Goal: Information Seeking & Learning: Learn about a topic

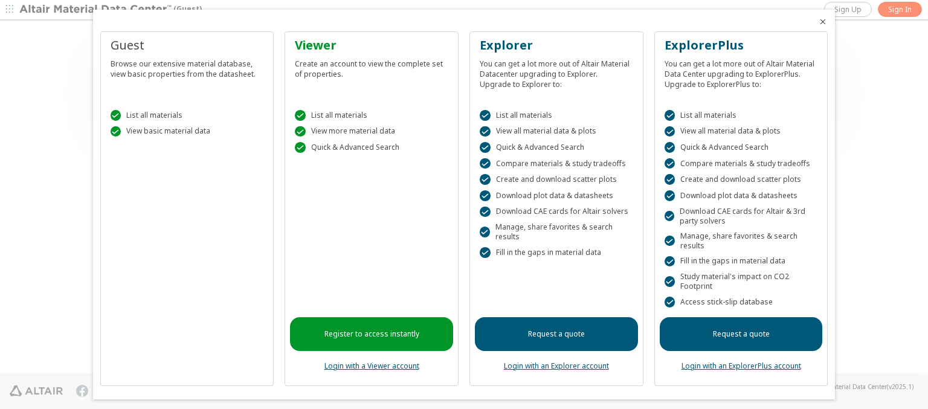
click at [818, 22] on icon "Close" at bounding box center [823, 22] width 10 height 10
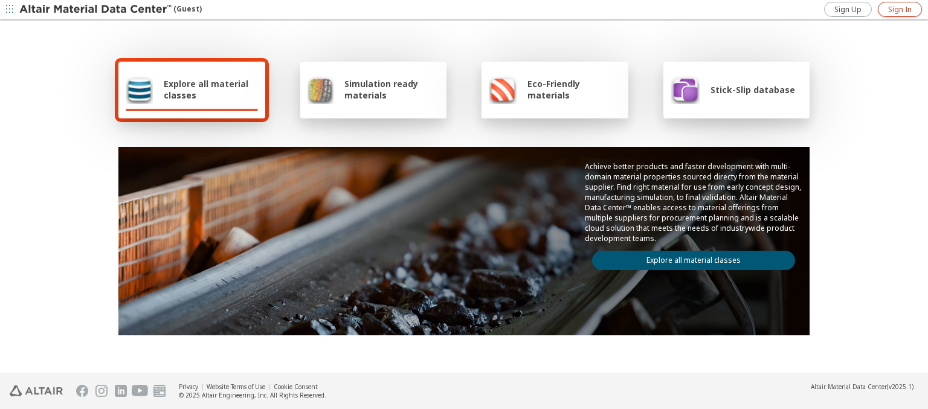
click at [899, 9] on span "Sign In" at bounding box center [900, 10] width 24 height 10
click at [96, 10] on img at bounding box center [96, 10] width 154 height 12
click at [206, 89] on span "Explore all material classes" at bounding box center [211, 89] width 94 height 23
click at [688, 257] on link "Explore all material classes" at bounding box center [693, 260] width 203 height 19
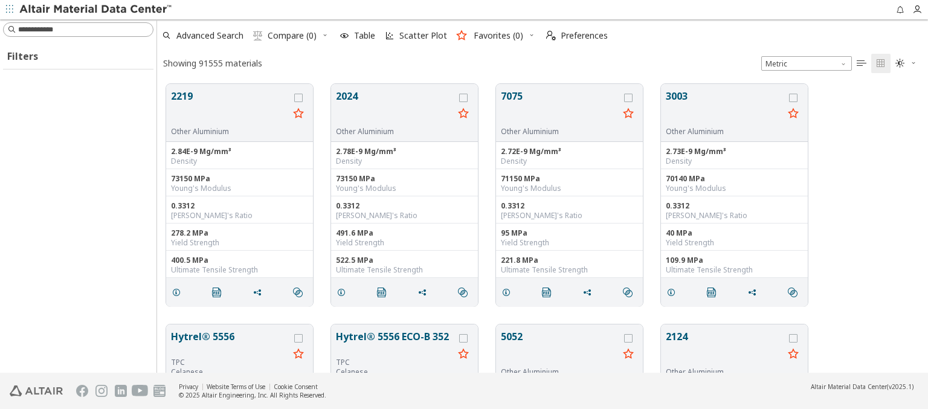
scroll to position [289, 761]
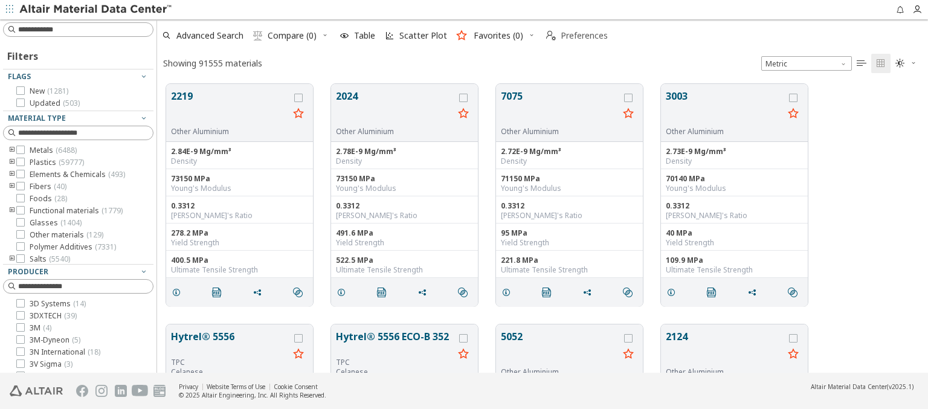
click at [573, 36] on span "Preferences" at bounding box center [583, 35] width 47 height 8
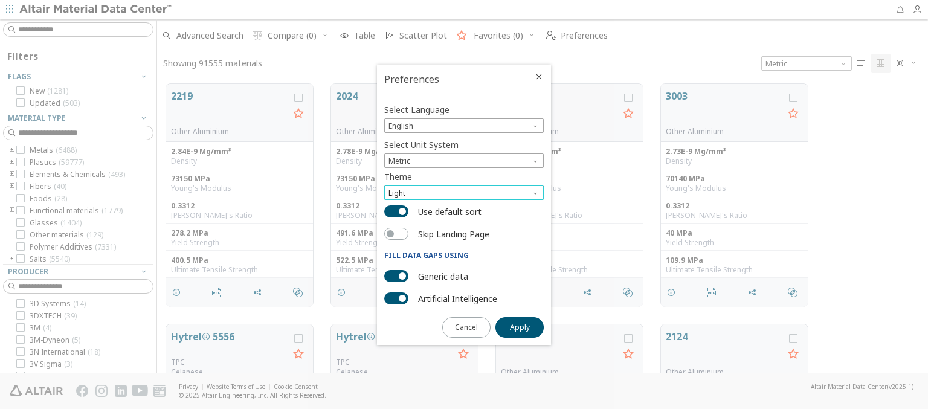
click at [464, 193] on span "Light" at bounding box center [463, 192] width 159 height 14
click at [397, 237] on span "Dark" at bounding box center [398, 237] width 16 height 10
click at [519, 326] on span "Apply" at bounding box center [520, 327] width 20 height 10
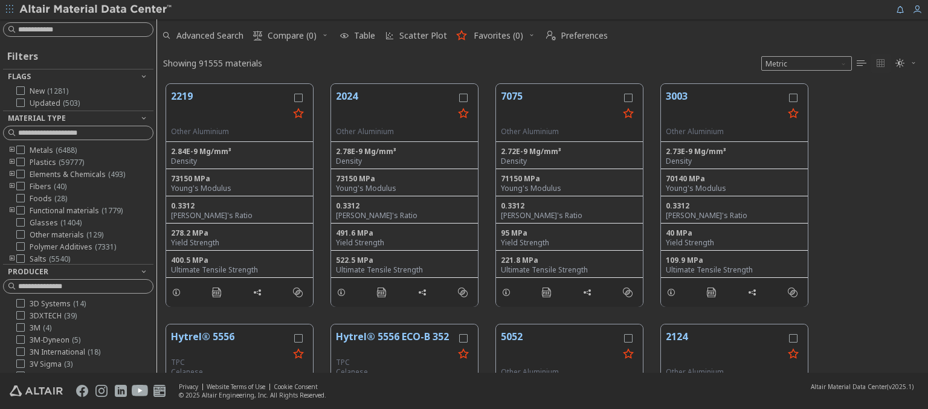
click at [96, 10] on img at bounding box center [96, 10] width 154 height 12
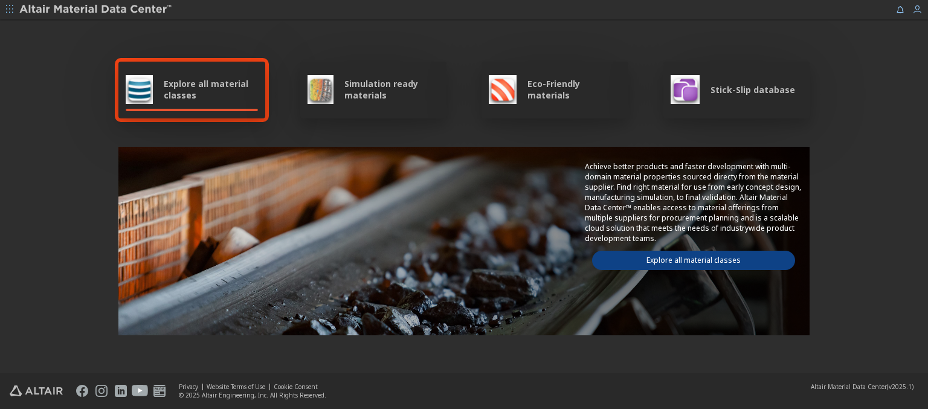
click at [206, 89] on span "Explore all material classes" at bounding box center [211, 89] width 94 height 23
click at [688, 257] on link "Explore all material classes" at bounding box center [693, 260] width 203 height 19
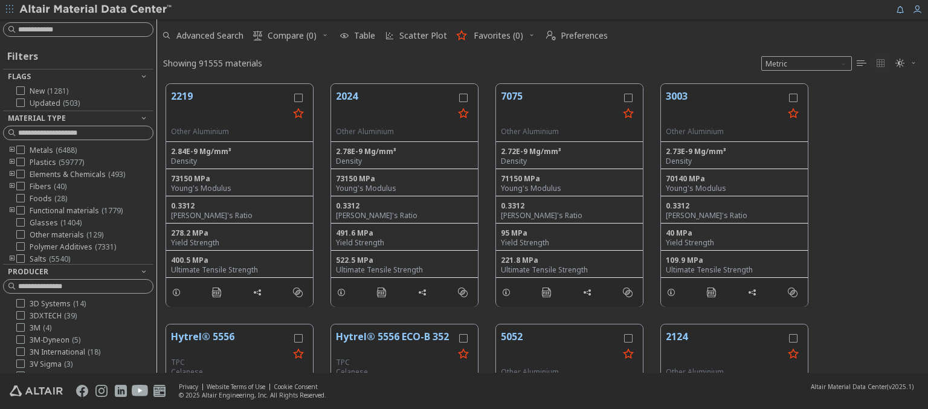
scroll to position [289, 761]
click at [96, 10] on img at bounding box center [96, 10] width 154 height 12
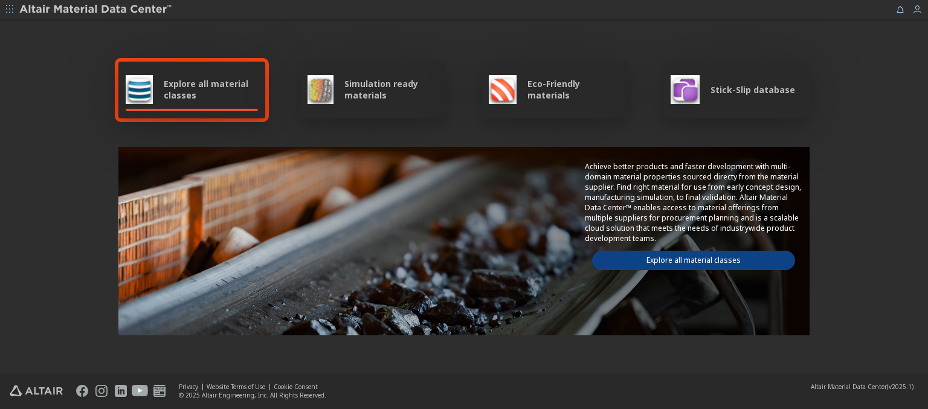
click at [387, 89] on span "Simulation ready materials" at bounding box center [391, 89] width 95 height 23
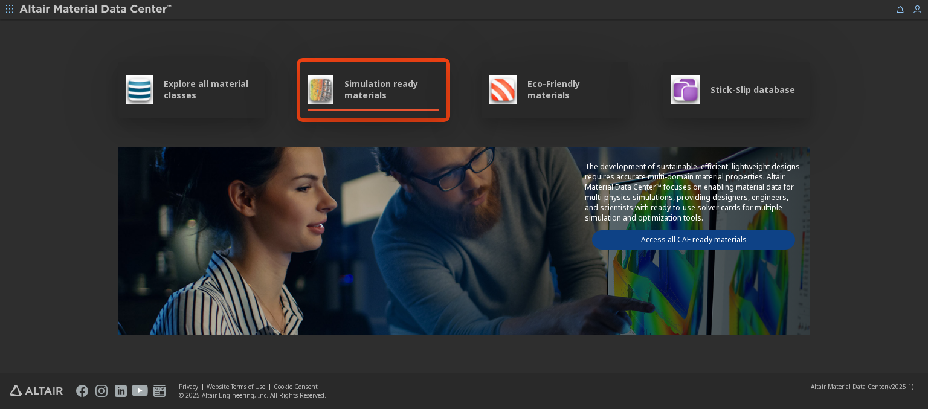
click at [688, 237] on link "Access all CAE ready materials" at bounding box center [693, 239] width 203 height 19
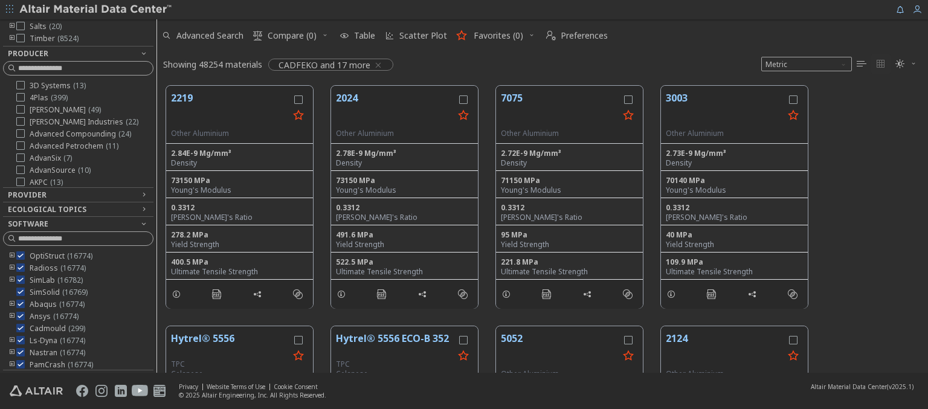
scroll to position [109, 0]
click at [96, 10] on img at bounding box center [96, 10] width 154 height 12
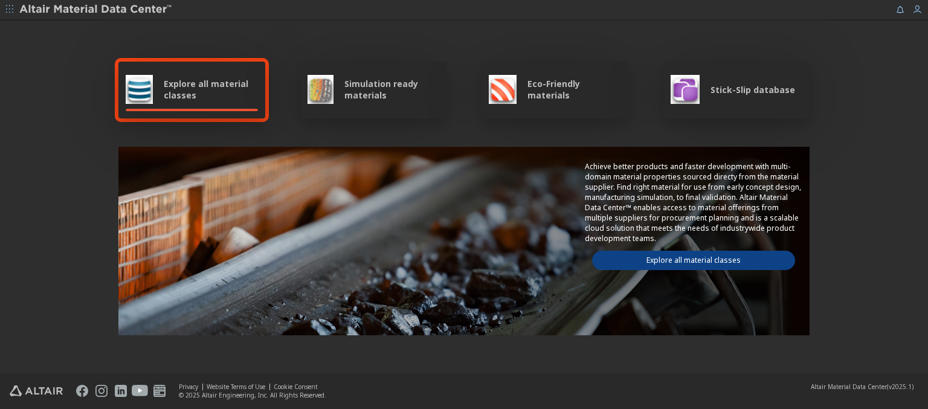
click at [570, 89] on span "Eco-Friendly materials" at bounding box center [573, 89] width 93 height 23
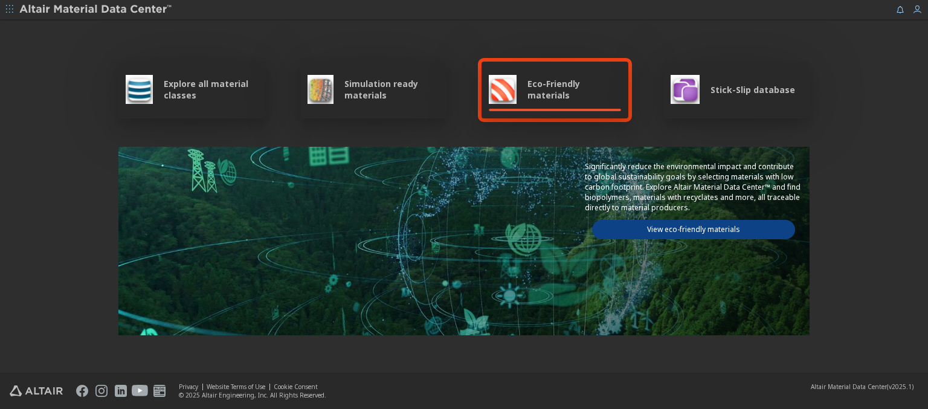
click at [688, 228] on link "View eco-friendly materials" at bounding box center [693, 229] width 203 height 19
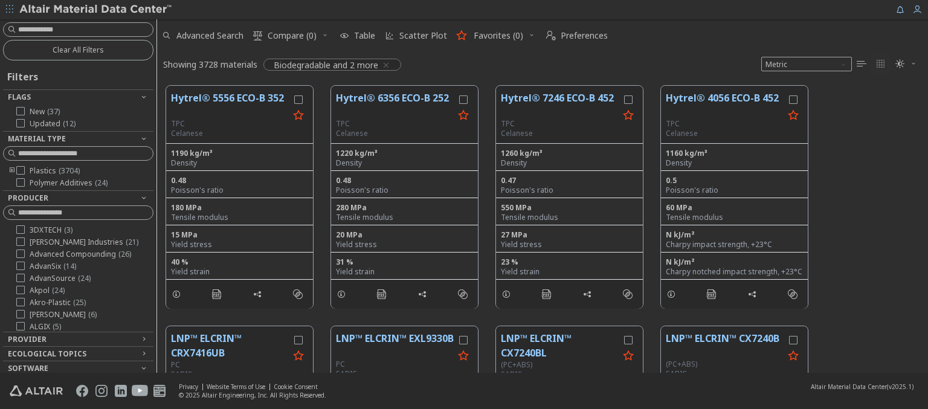
scroll to position [287, 761]
click at [96, 10] on img at bounding box center [96, 10] width 154 height 12
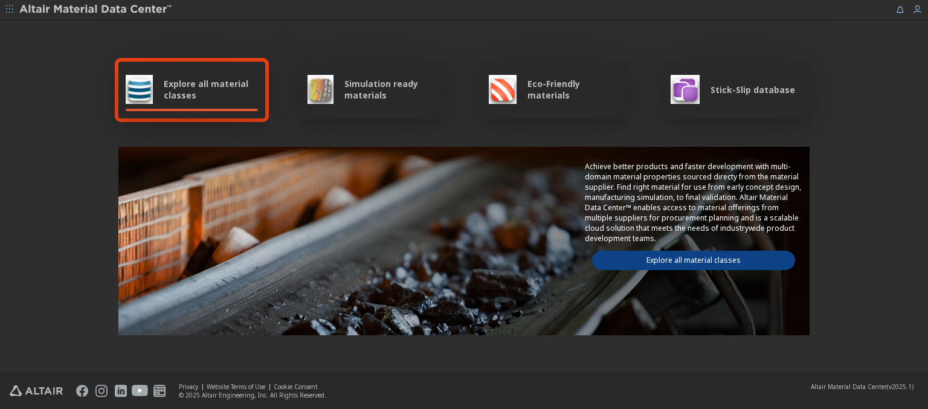
click at [745, 89] on span "Stick-Slip database" at bounding box center [752, 89] width 85 height 11
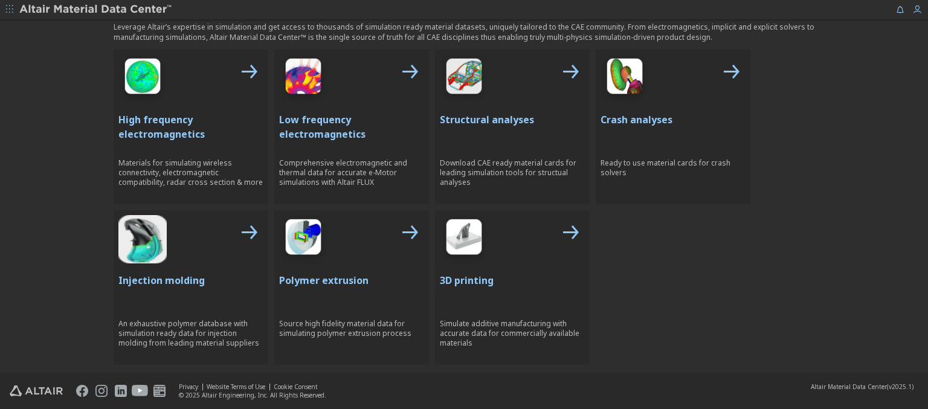
scroll to position [542, 0]
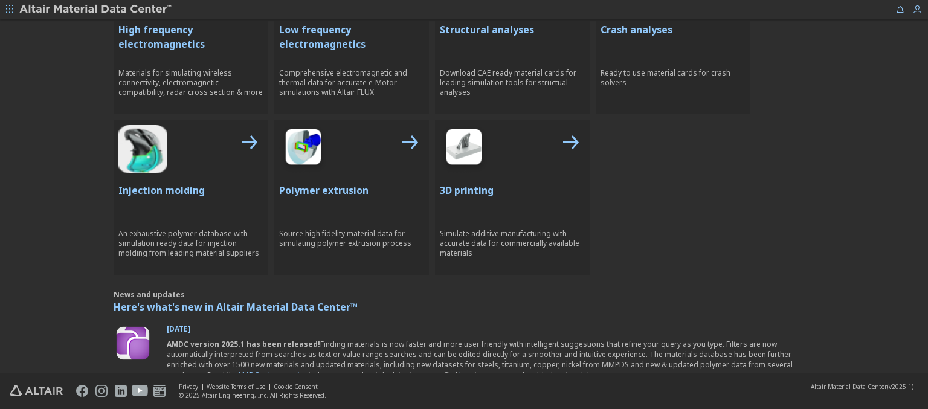
click at [186, 36] on p "High frequency electromagnetics" at bounding box center [190, 36] width 145 height 29
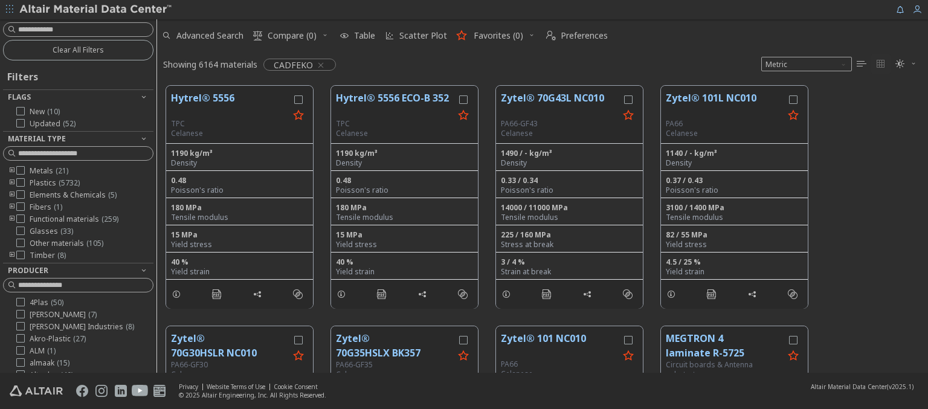
scroll to position [217, 0]
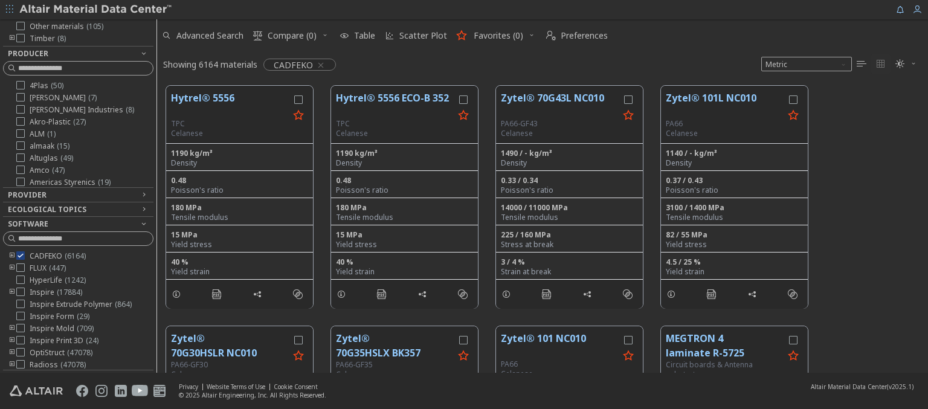
click at [96, 10] on img at bounding box center [96, 10] width 154 height 12
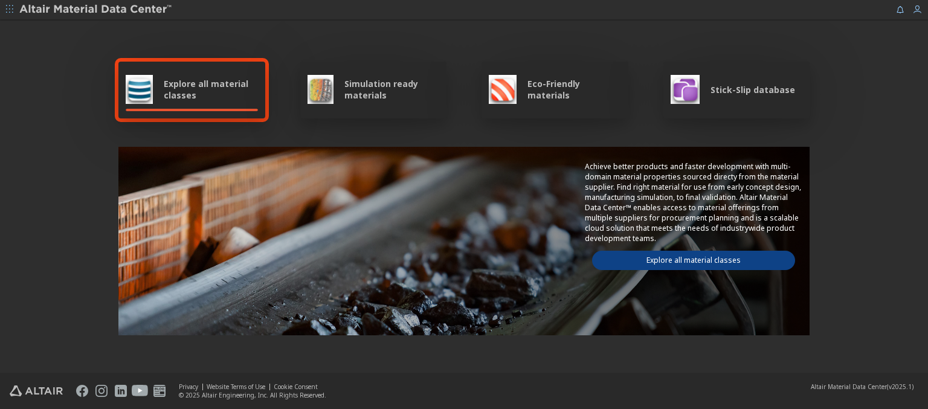
scroll to position [542, 0]
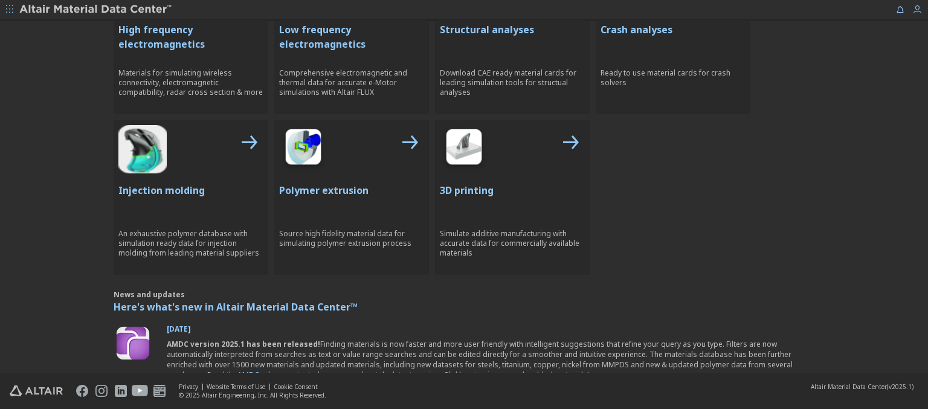
click at [347, 36] on p "Low frequency electromagnetics" at bounding box center [351, 36] width 145 height 29
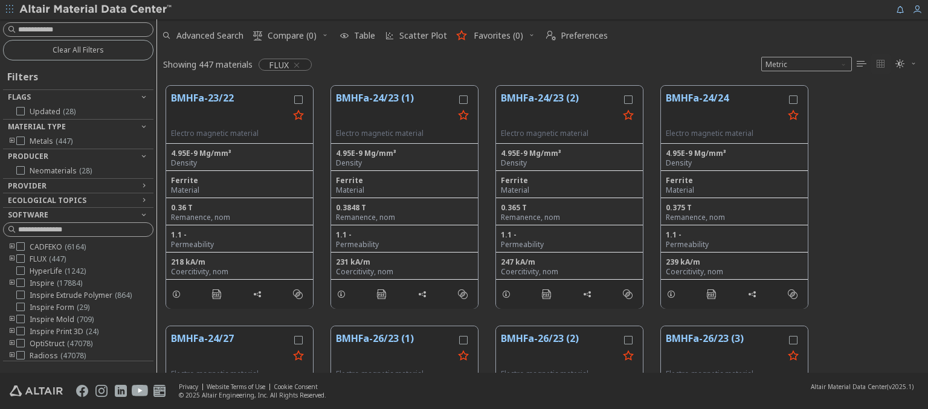
scroll to position [287, 761]
click at [96, 10] on img at bounding box center [96, 10] width 154 height 12
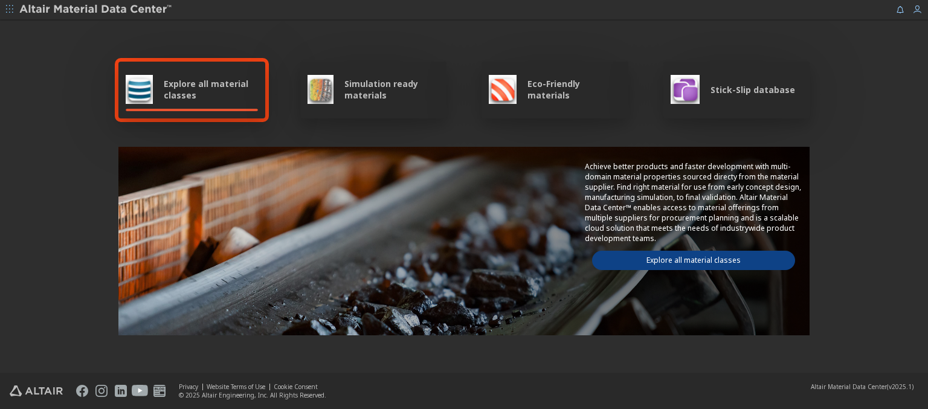
scroll to position [542, 0]
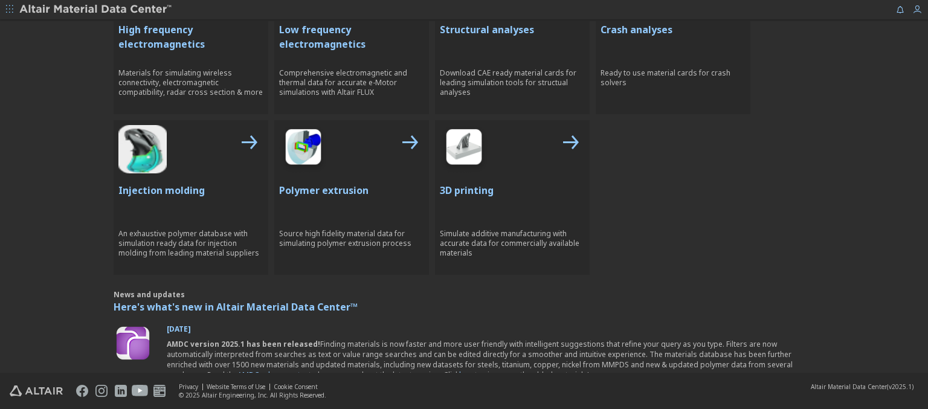
click at [507, 28] on p "Structural analyses" at bounding box center [512, 29] width 145 height 14
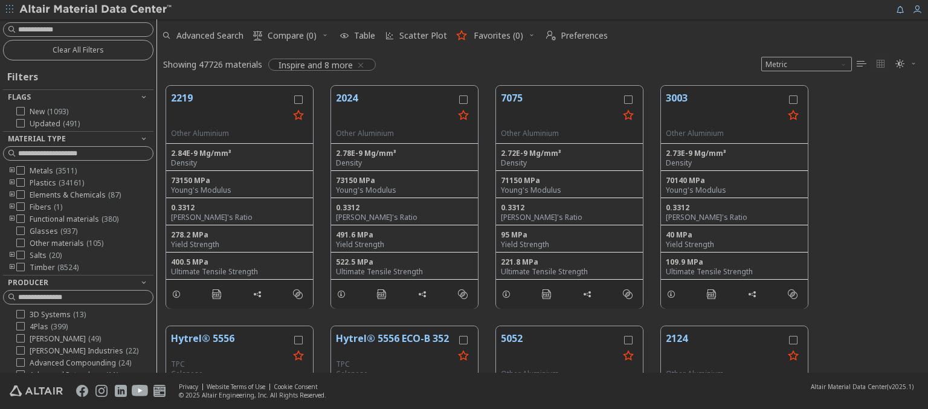
scroll to position [287, 761]
click at [96, 10] on img at bounding box center [96, 10] width 154 height 12
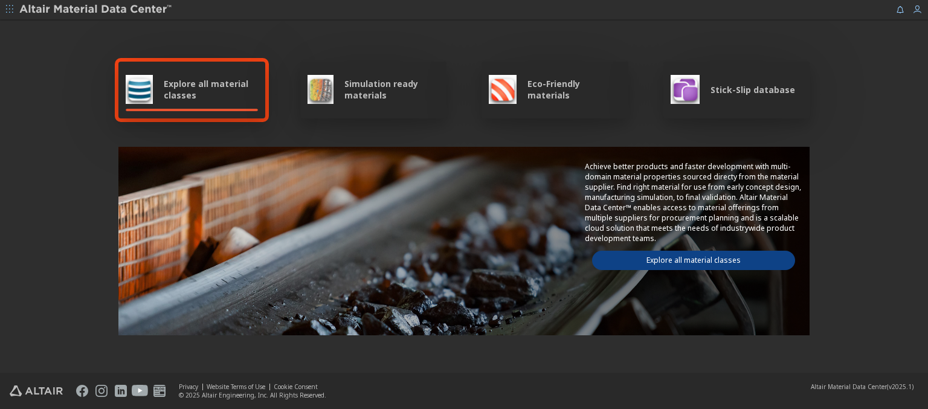
scroll to position [542, 0]
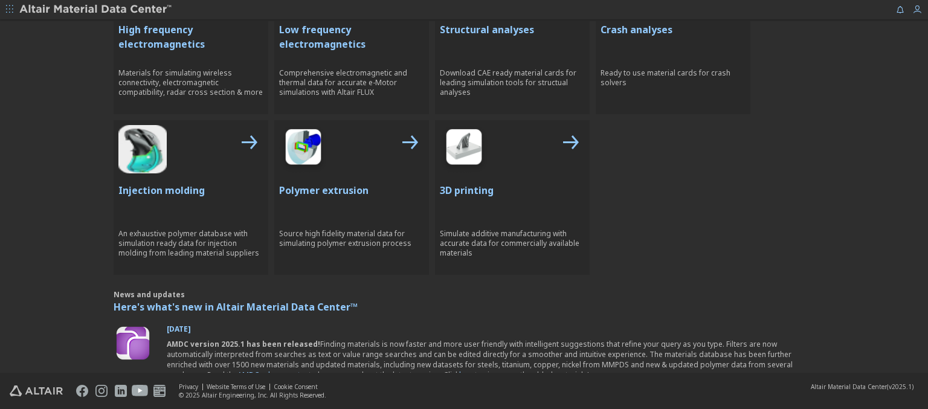
click at [668, 28] on p "Crash analyses" at bounding box center [672, 29] width 145 height 14
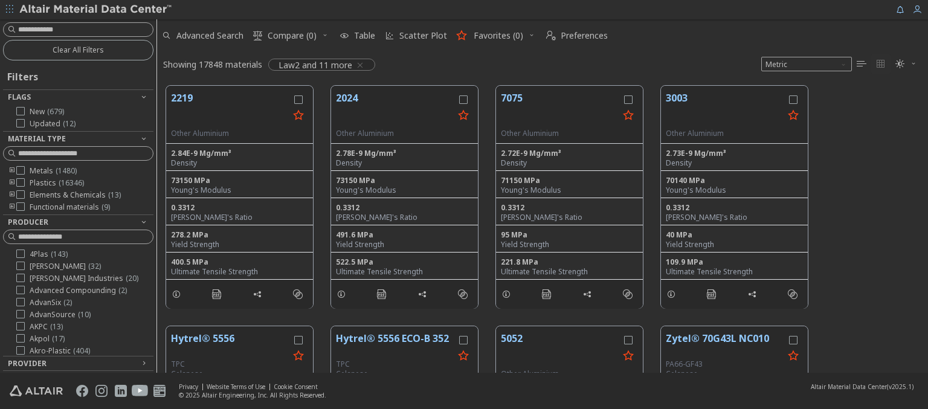
scroll to position [10, 10]
click at [96, 10] on img at bounding box center [96, 10] width 154 height 12
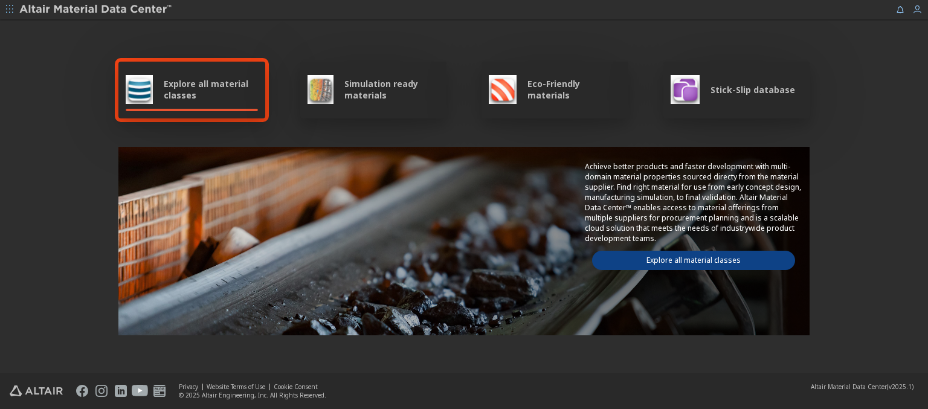
scroll to position [702, 0]
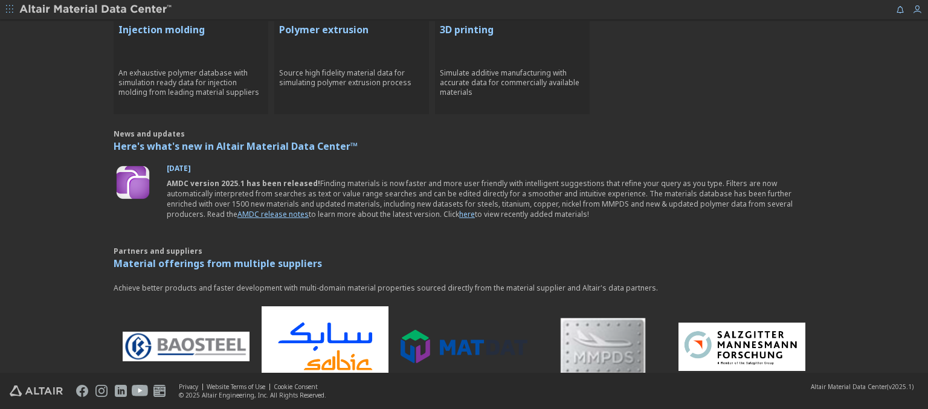
click at [186, 28] on p "Injection molding" at bounding box center [190, 29] width 145 height 14
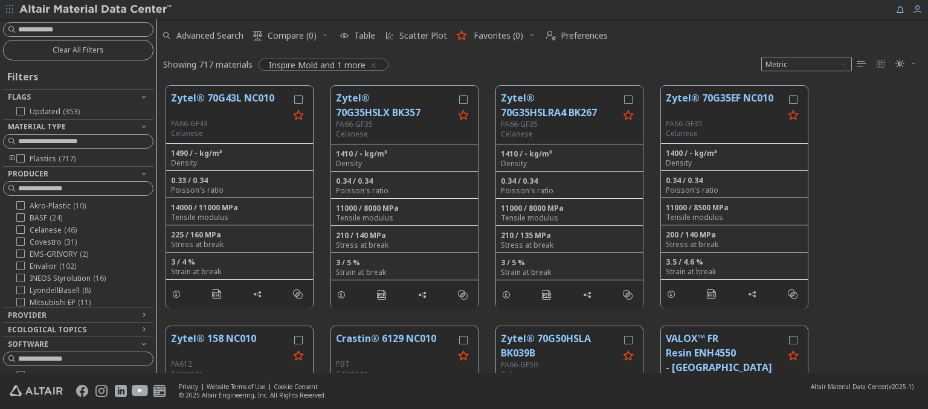
scroll to position [287, 761]
click at [96, 10] on img at bounding box center [96, 10] width 154 height 12
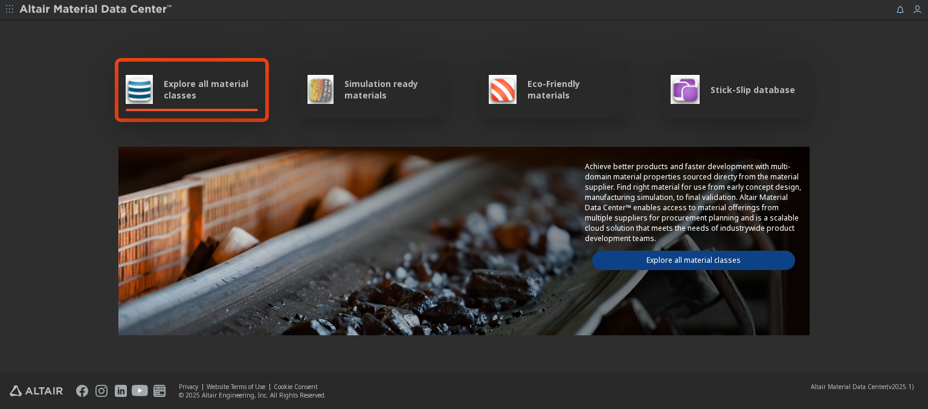
scroll to position [702, 0]
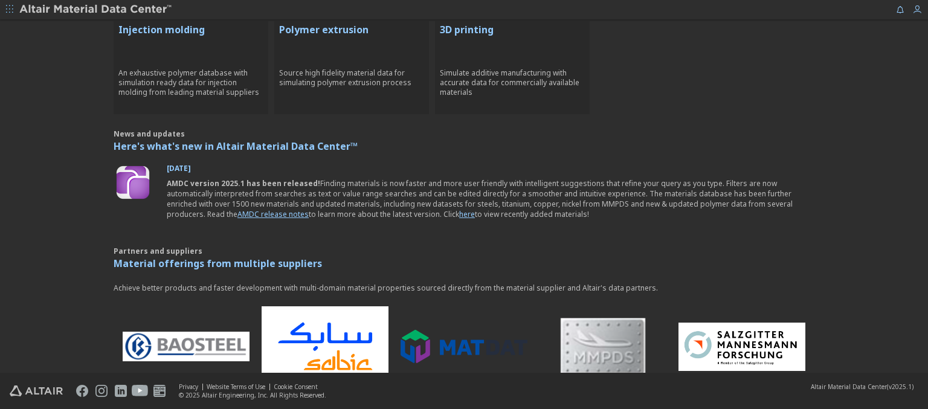
click at [347, 28] on p "Polymer extrusion" at bounding box center [351, 29] width 145 height 14
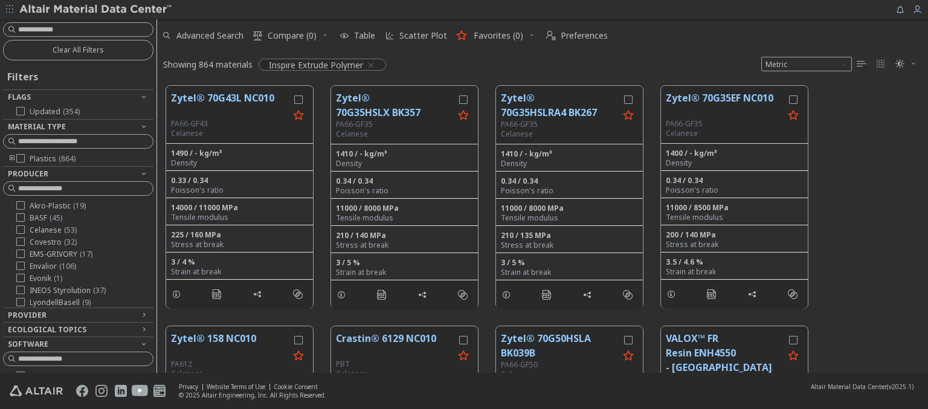
scroll to position [287, 761]
click at [96, 10] on img at bounding box center [96, 10] width 154 height 12
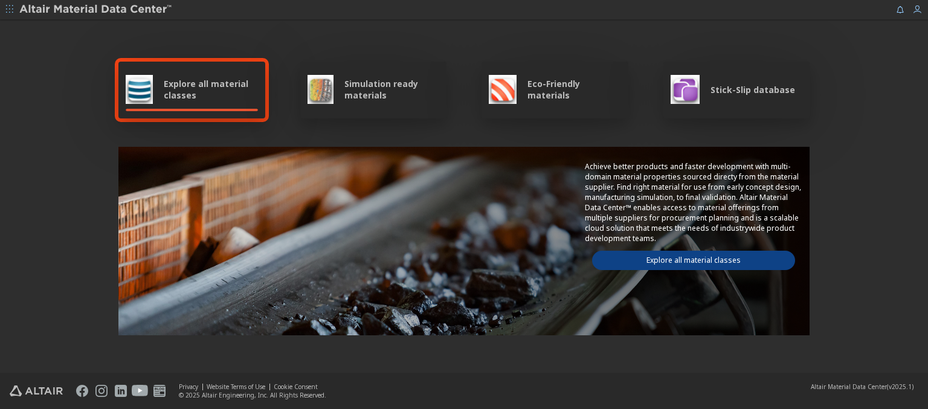
scroll to position [702, 0]
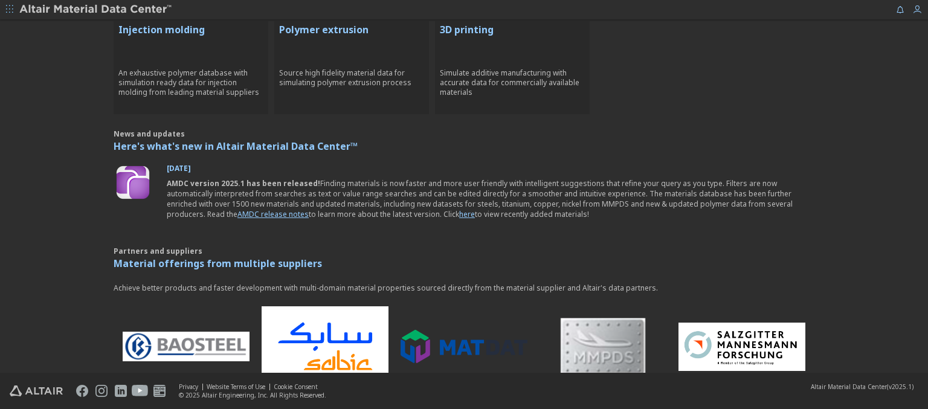
click at [507, 28] on p "3D printing" at bounding box center [512, 29] width 145 height 14
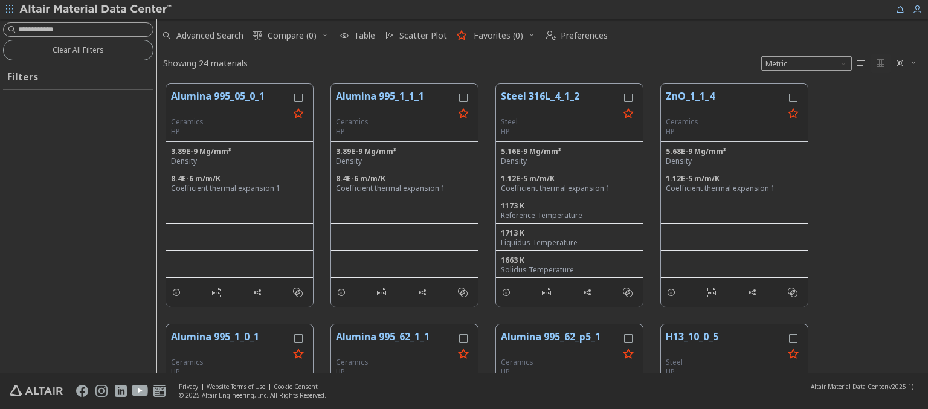
scroll to position [287, 761]
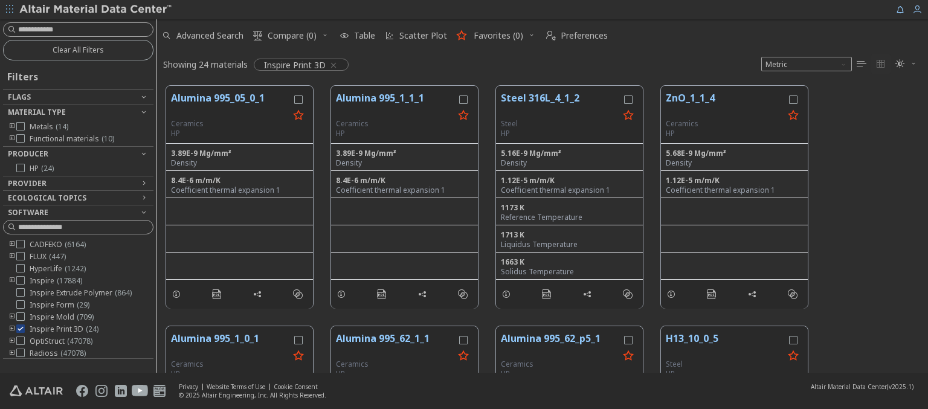
click at [96, 10] on img at bounding box center [96, 10] width 154 height 12
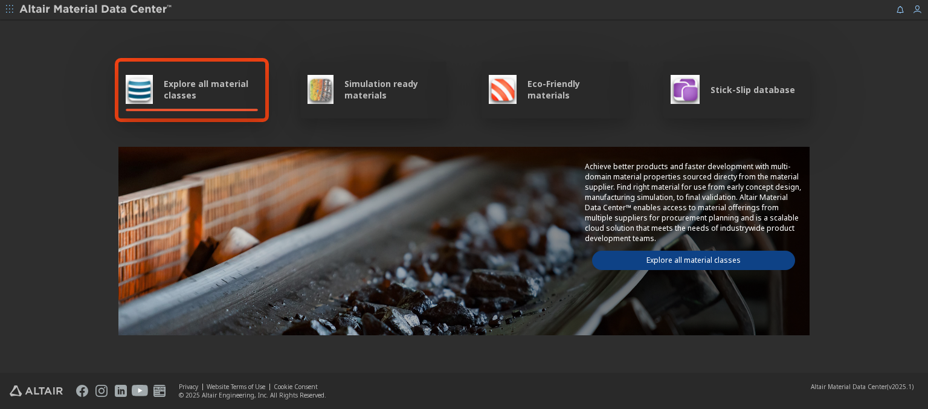
type input "******"
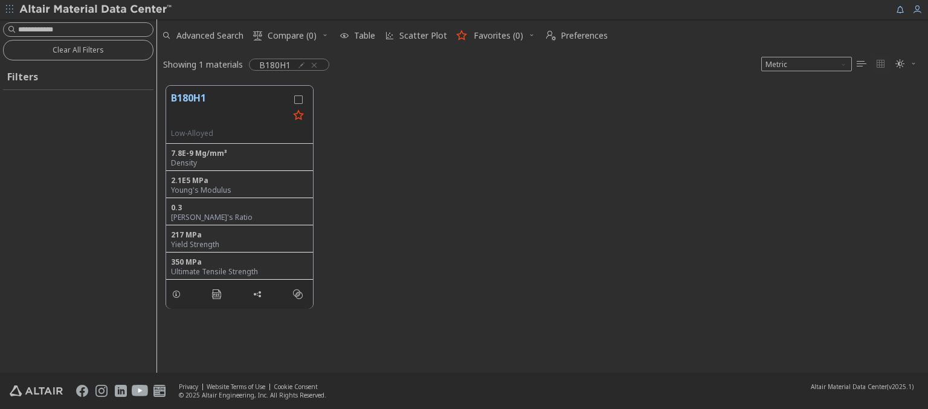
scroll to position [287, 761]
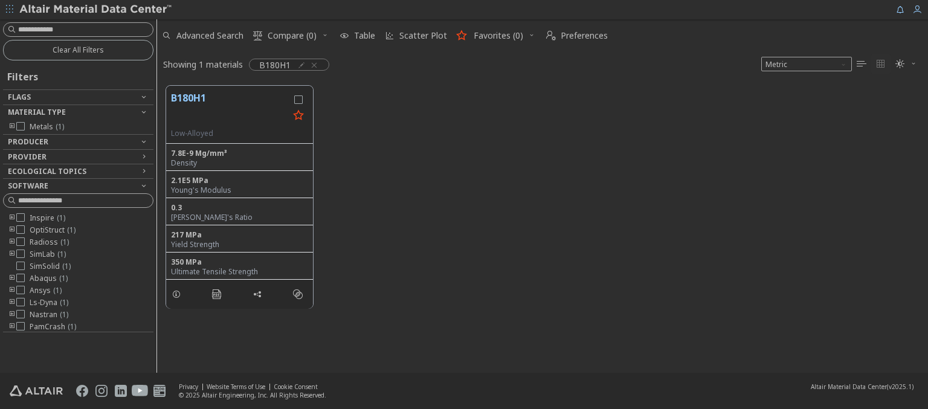
click at [96, 10] on img at bounding box center [96, 10] width 154 height 12
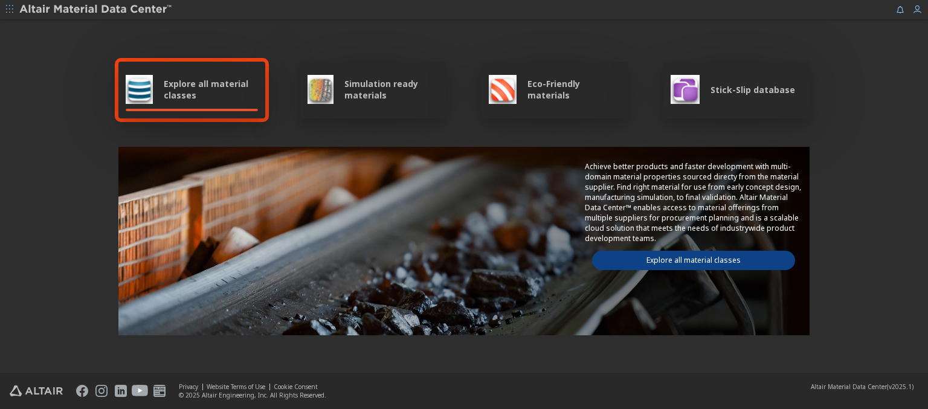
click at [96, 10] on img at bounding box center [96, 10] width 154 height 12
